Goal: Communication & Community: Answer question/provide support

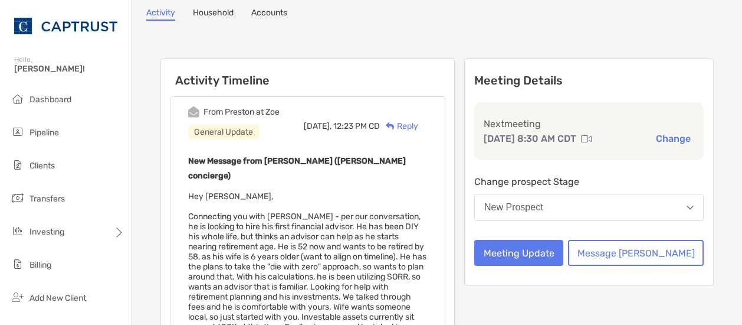
scroll to position [70, 0]
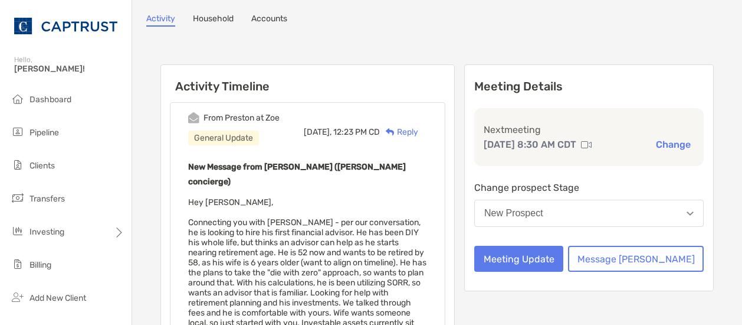
click at [418, 132] on div "Reply" at bounding box center [399, 132] width 38 height 12
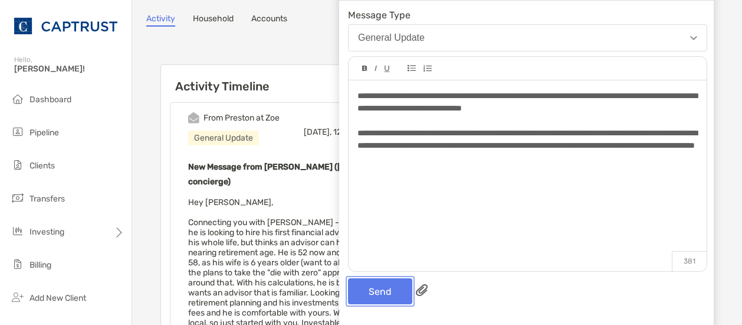
click at [375, 286] on button "Send" at bounding box center [380, 291] width 64 height 26
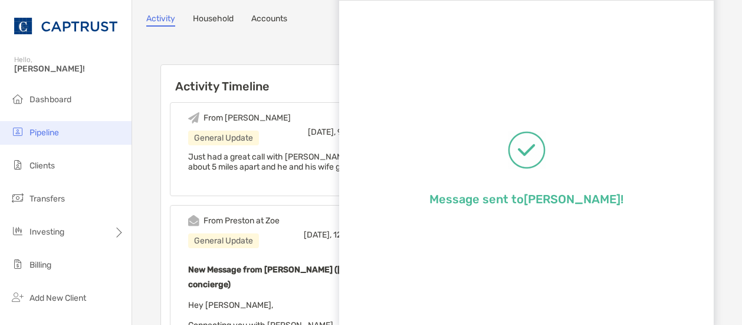
click at [51, 134] on span "Pipeline" at bounding box center [45, 132] width 30 height 10
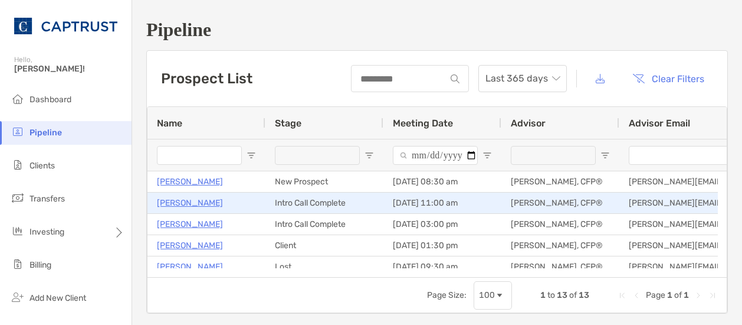
click at [168, 201] on p "Tyler Hedges" at bounding box center [190, 202] width 66 height 15
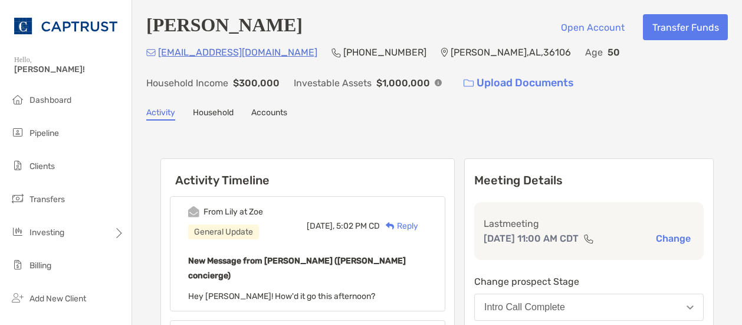
click at [418, 228] on div "Reply" at bounding box center [399, 226] width 38 height 12
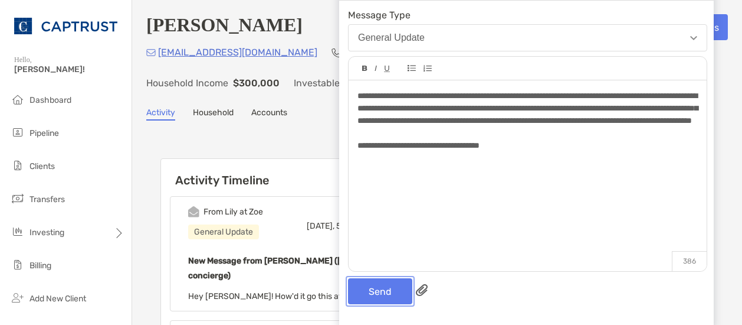
click at [390, 294] on button "Send" at bounding box center [380, 291] width 64 height 26
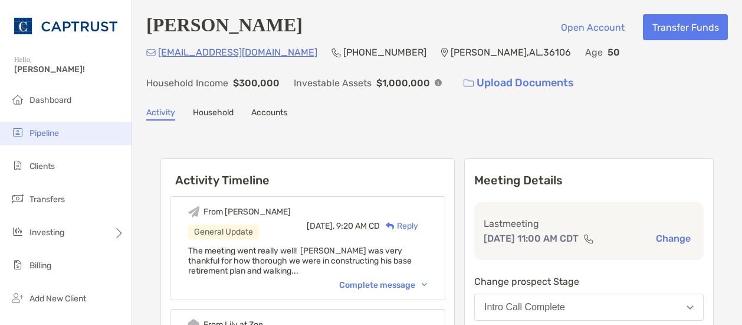
click at [45, 132] on span "Pipeline" at bounding box center [45, 133] width 30 height 10
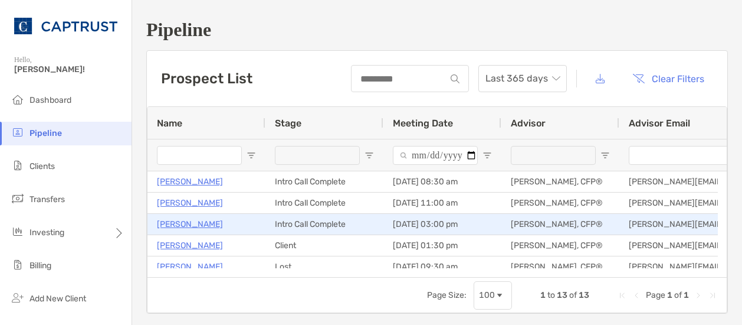
click at [166, 224] on p "[PERSON_NAME]" at bounding box center [190, 224] width 66 height 15
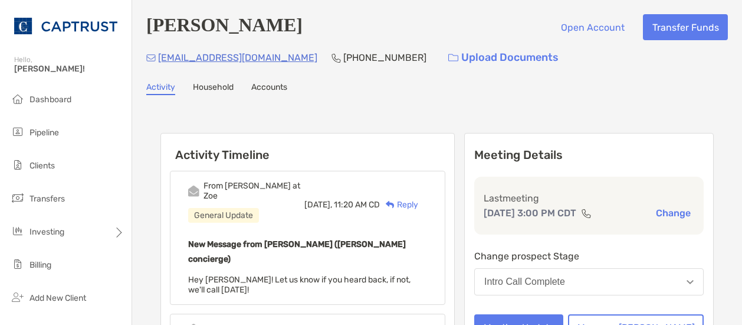
click at [418, 199] on div "Reply" at bounding box center [399, 204] width 38 height 12
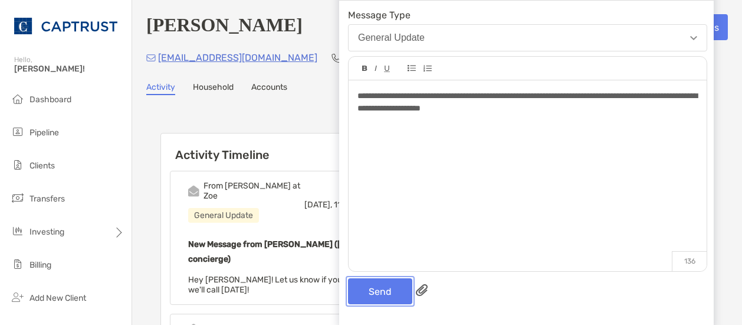
click at [391, 297] on button "Send" at bounding box center [380, 291] width 64 height 26
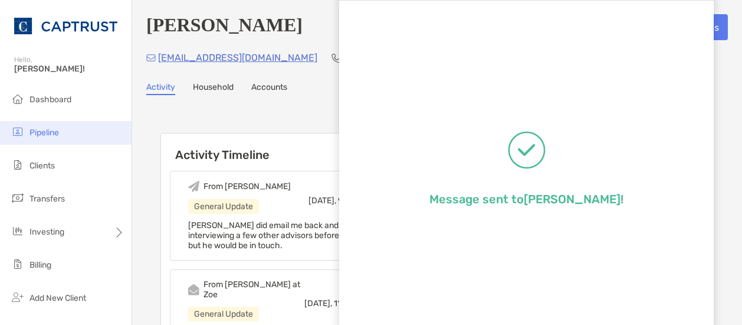
click at [53, 132] on span "Pipeline" at bounding box center [45, 132] width 30 height 10
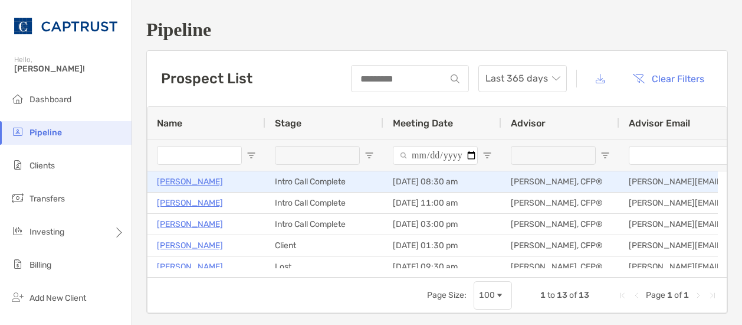
click at [194, 179] on p "[PERSON_NAME]" at bounding box center [190, 181] width 66 height 15
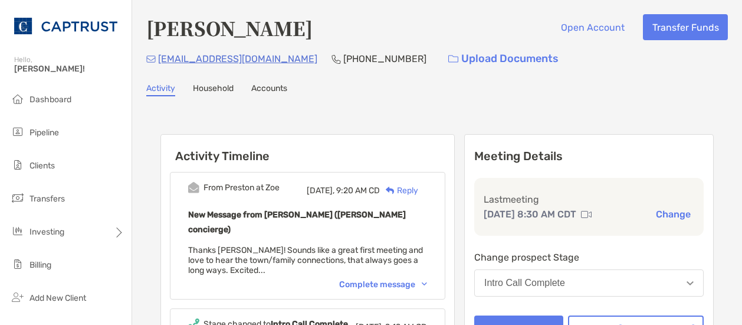
click at [418, 191] on div "Reply" at bounding box center [399, 190] width 38 height 12
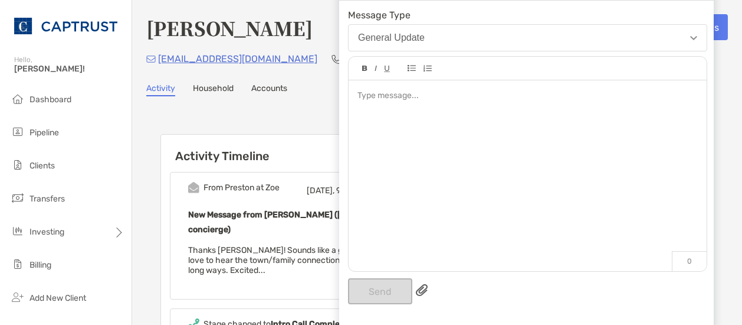
click at [300, 153] on h6 "Activity Timeline" at bounding box center [307, 149] width 293 height 28
click at [48, 130] on span "Pipeline" at bounding box center [45, 132] width 30 height 10
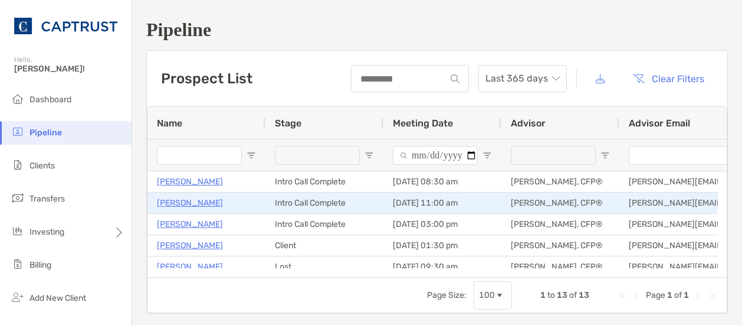
click at [170, 201] on p "Tyler Hedges" at bounding box center [190, 202] width 66 height 15
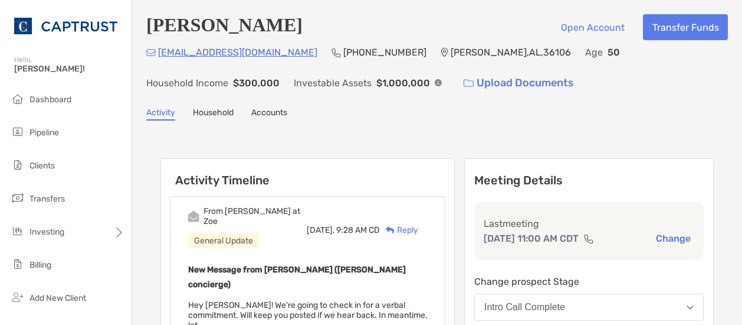
click at [418, 226] on div "Reply" at bounding box center [399, 230] width 38 height 12
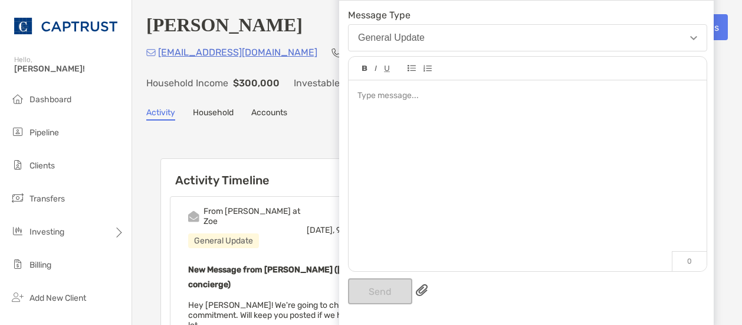
click at [281, 221] on div "From [PERSON_NAME] at Zoe General Update" at bounding box center [247, 227] width 119 height 42
click at [212, 112] on link "Household" at bounding box center [213, 113] width 41 height 13
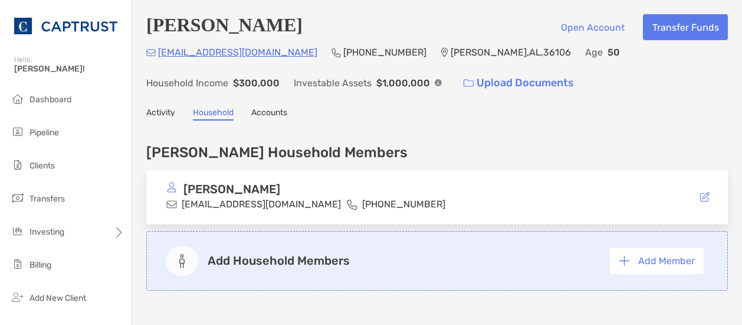
click at [158, 114] on link "Activity" at bounding box center [160, 113] width 29 height 13
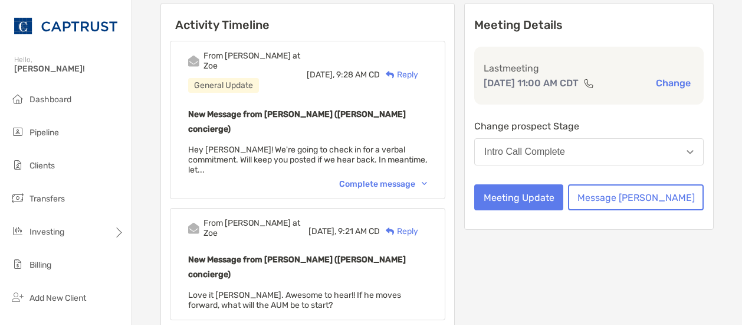
scroll to position [150, 0]
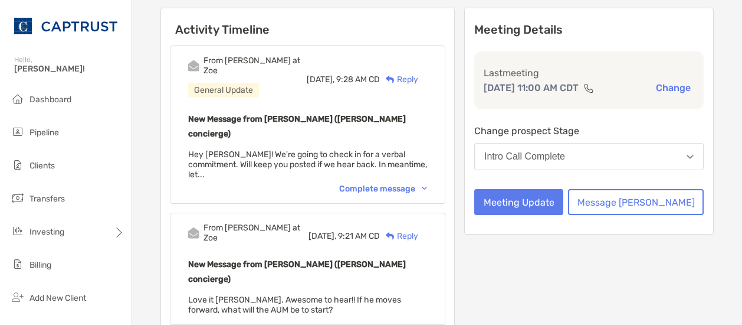
click at [427, 184] on div "Complete message" at bounding box center [383, 189] width 88 height 10
click at [418, 78] on div "Reply" at bounding box center [399, 79] width 38 height 12
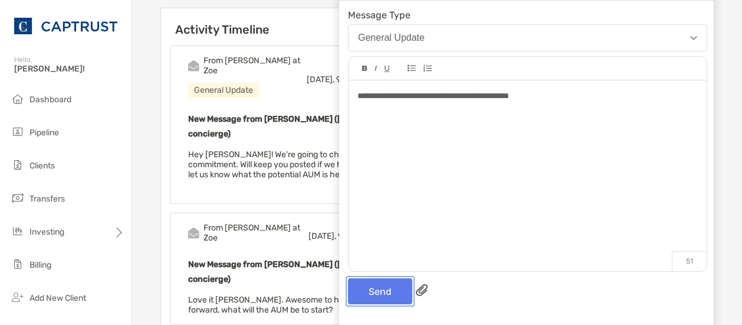
click at [385, 288] on button "Send" at bounding box center [380, 291] width 64 height 26
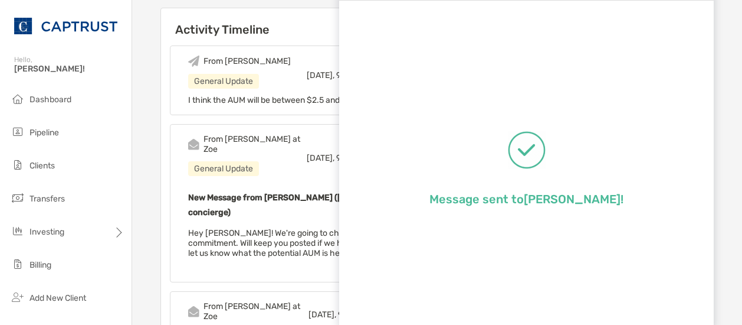
click at [300, 31] on h6 "Activity Timeline" at bounding box center [307, 22] width 293 height 28
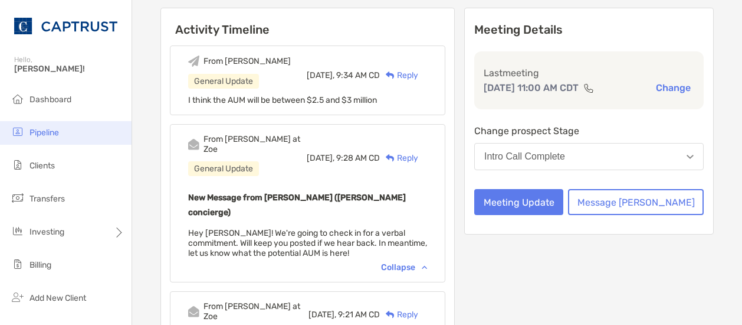
click at [45, 134] on span "Pipeline" at bounding box center [45, 132] width 30 height 10
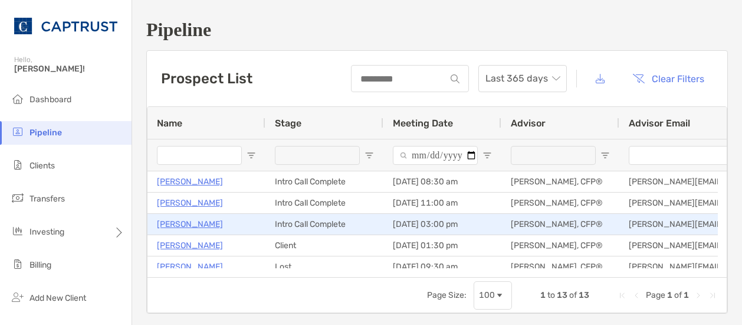
click at [170, 224] on p "[PERSON_NAME]" at bounding box center [190, 224] width 66 height 15
